Goal: Task Accomplishment & Management: Manage account settings

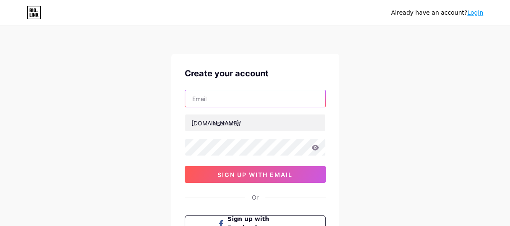
click at [251, 100] on input "text" at bounding box center [255, 98] width 140 height 17
paste input "[EMAIL_ADDRESS][DOMAIN_NAME]"
type input "[EMAIL_ADDRESS][DOMAIN_NAME]"
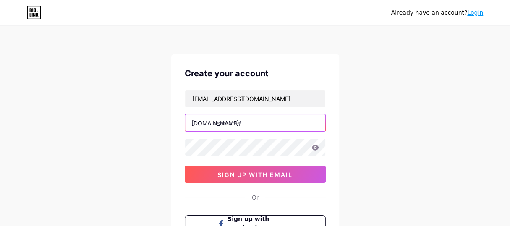
click at [228, 126] on input "text" at bounding box center [255, 123] width 140 height 17
paste input "studybudys"
type input "studybudys"
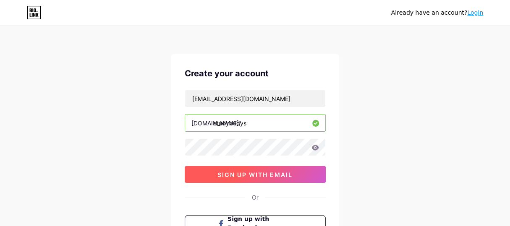
click at [221, 171] on span "sign up with email" at bounding box center [255, 174] width 75 height 7
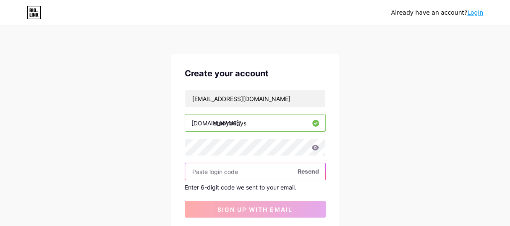
click at [228, 172] on input "text" at bounding box center [255, 171] width 140 height 17
paste input "158608"
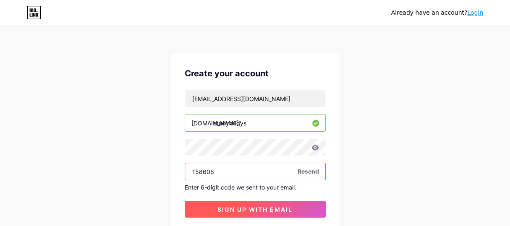
type input "158608"
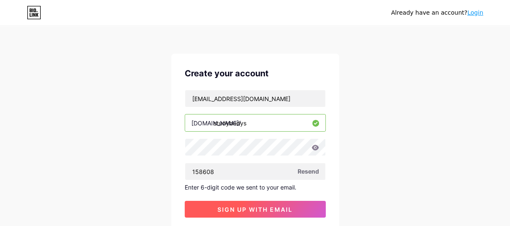
click at [243, 207] on span "sign up with email" at bounding box center [255, 209] width 75 height 7
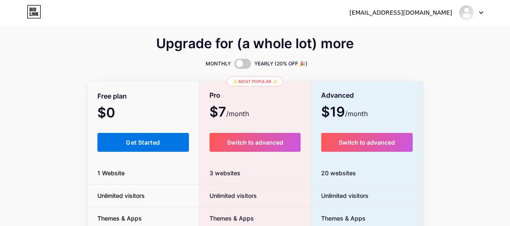
click at [125, 142] on button "Get Started" at bounding box center [143, 142] width 92 height 19
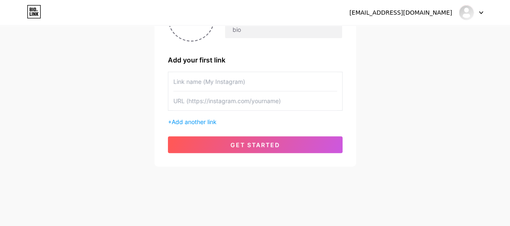
scroll to position [22, 0]
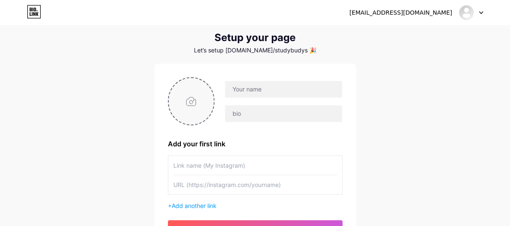
click at [209, 97] on input "file" at bounding box center [191, 101] width 45 height 47
type input "C:\fakepath\logo (2).png"
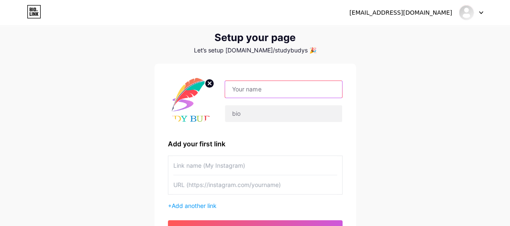
click at [245, 90] on input "text" at bounding box center [283, 89] width 117 height 17
paste input "Study Budys"
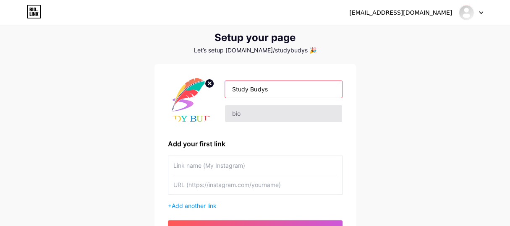
type input "Study Budys"
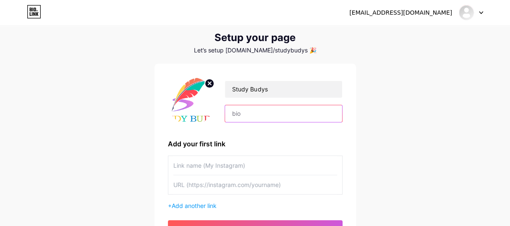
click at [243, 114] on input "text" at bounding box center [283, 113] width 117 height 17
paste input "Studybudys is your ultimate destination for competitive exam preparation. We pr…"
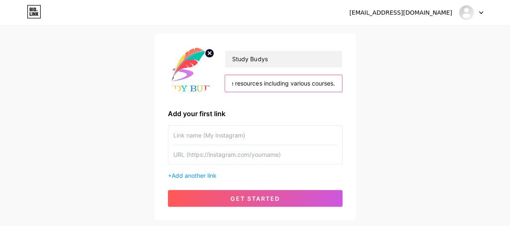
scroll to position [106, 0]
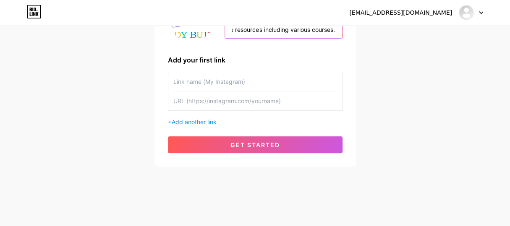
type input "Studybudys is your ultimate destination for competitive exam preparation. We pr…"
click at [227, 102] on input "text" at bounding box center [255, 101] width 164 height 19
paste input "[URL][DOMAIN_NAME]"
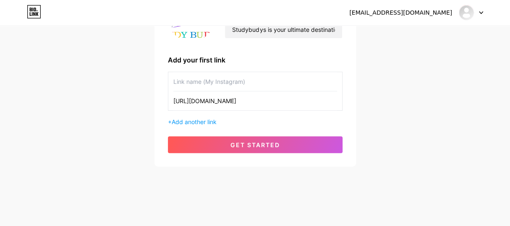
type input "[URL][DOMAIN_NAME]"
click at [231, 106] on input "[URL][DOMAIN_NAME]" at bounding box center [255, 101] width 164 height 19
click at [208, 86] on input "text" at bounding box center [255, 81] width 164 height 19
paste input "Competitive Exam Preparation"
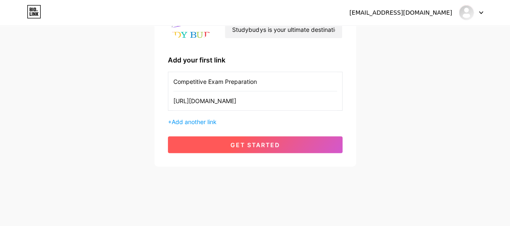
type input "Competitive Exam Preparation"
click at [275, 147] on span "get started" at bounding box center [256, 145] width 50 height 7
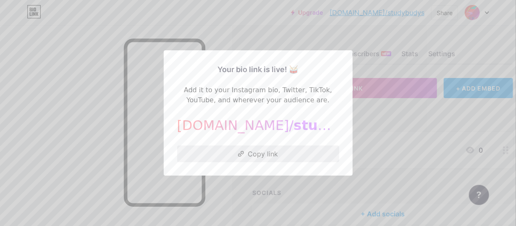
click at [264, 154] on button "Copy link" at bounding box center [258, 154] width 162 height 17
click at [376, 118] on div at bounding box center [258, 113] width 516 height 226
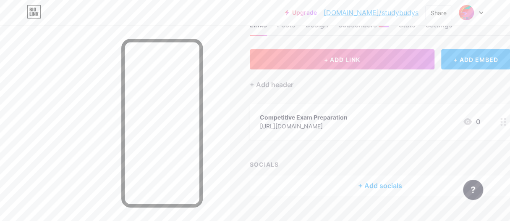
scroll to position [45, 0]
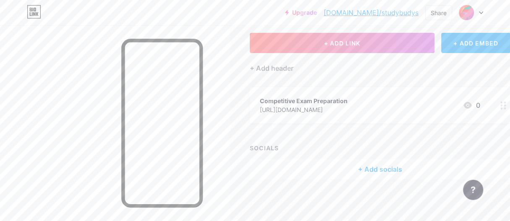
click at [505, 106] on icon at bounding box center [504, 105] width 6 height 8
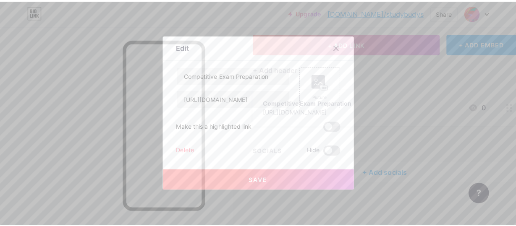
scroll to position [39, 0]
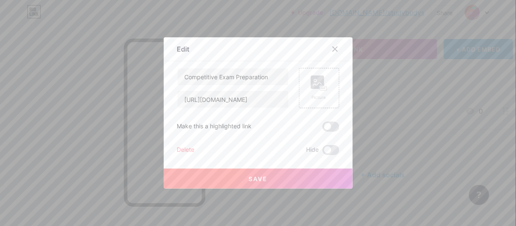
click at [364, 131] on div at bounding box center [258, 113] width 516 height 226
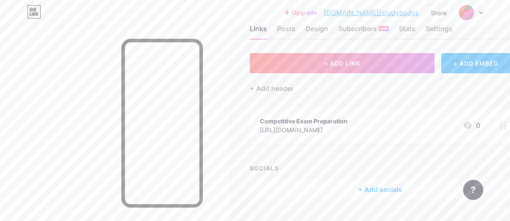
scroll to position [45, 0]
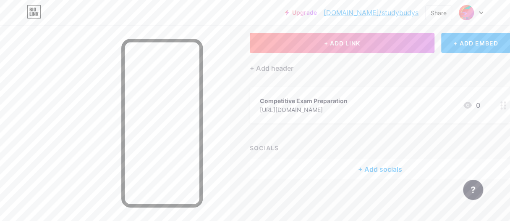
drag, startPoint x: 505, startPoint y: 104, endPoint x: 335, endPoint y: 130, distance: 171.7
click at [335, 130] on div "+ ADD LINK + ADD EMBED + Add header Competitive Exam Preparation [URL][DOMAIN_N…" at bounding box center [380, 106] width 261 height 146
click at [506, 108] on icon at bounding box center [504, 105] width 6 height 8
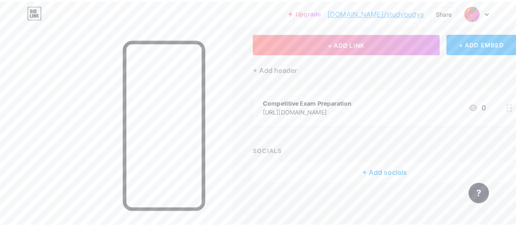
scroll to position [39, 0]
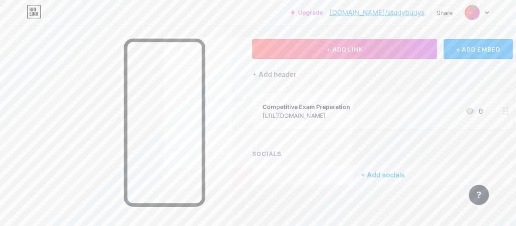
click at [332, 51] on icon at bounding box center [335, 49] width 7 height 7
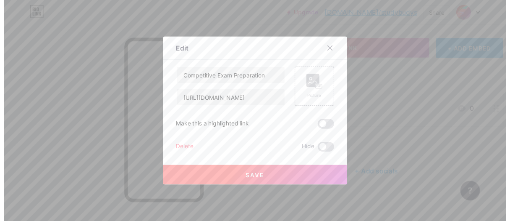
scroll to position [45, 0]
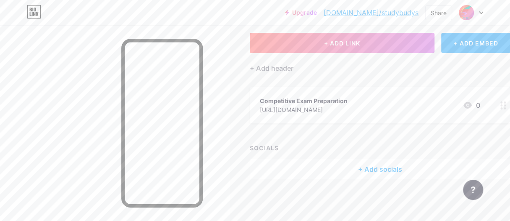
click at [503, 104] on icon at bounding box center [504, 105] width 6 height 8
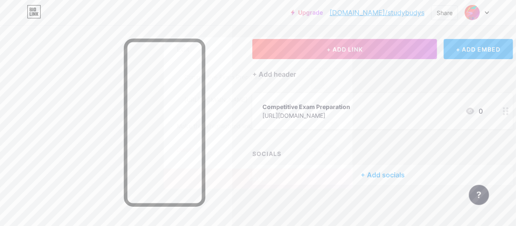
click at [327, 127] on span at bounding box center [331, 127] width 17 height 10
click at [323, 129] on input "checkbox" at bounding box center [323, 129] width 0 height 0
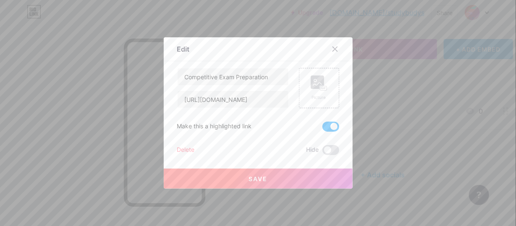
click at [258, 177] on span "Save" at bounding box center [258, 179] width 19 height 7
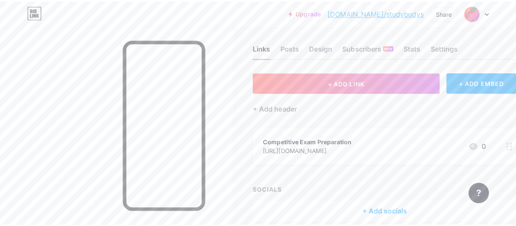
scroll to position [0, 0]
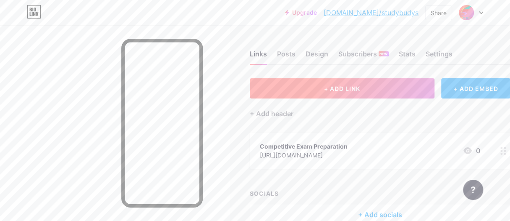
click at [362, 95] on button "+ ADD LINK" at bounding box center [342, 88] width 185 height 20
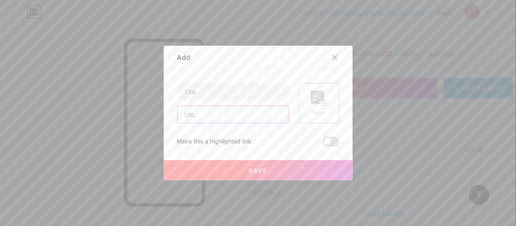
click at [186, 116] on input "text" at bounding box center [233, 114] width 111 height 17
paste input "[URL][DOMAIN_NAME]"
type input "[URL][DOMAIN_NAME]"
click at [199, 93] on input "text" at bounding box center [233, 92] width 111 height 17
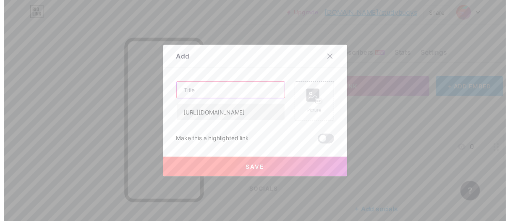
scroll to position [0, 0]
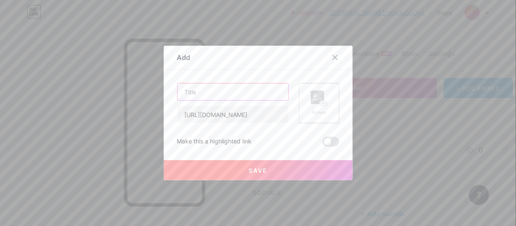
paste input "How to crack Competitive exam"
type input "How to crack Competitive exam"
click at [239, 168] on button "Save" at bounding box center [258, 170] width 189 height 20
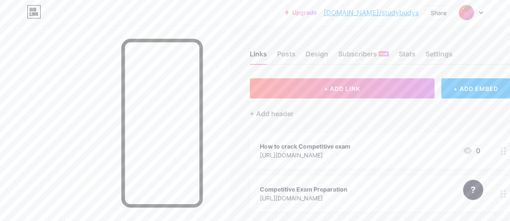
click at [503, 151] on circle at bounding box center [502, 151] width 2 height 2
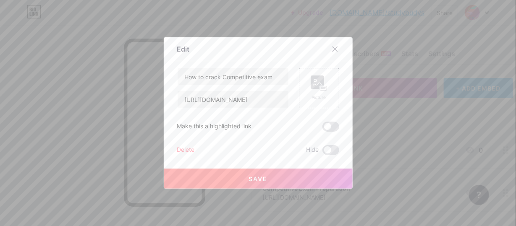
click at [330, 128] on span at bounding box center [331, 127] width 17 height 10
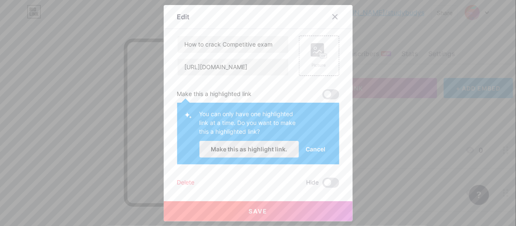
click at [235, 149] on span "Make this as highlight link." at bounding box center [249, 149] width 76 height 7
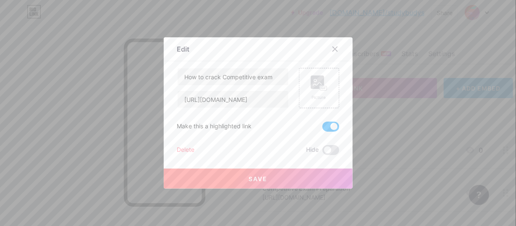
click at [242, 182] on button "Save" at bounding box center [258, 179] width 189 height 20
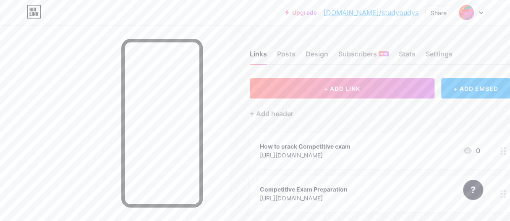
click at [376, 10] on link "[DOMAIN_NAME]/studybudys" at bounding box center [371, 13] width 95 height 10
click at [377, 14] on link "[DOMAIN_NAME]/studybudys" at bounding box center [371, 13] width 95 height 10
